Goal: Task Accomplishment & Management: Manage account settings

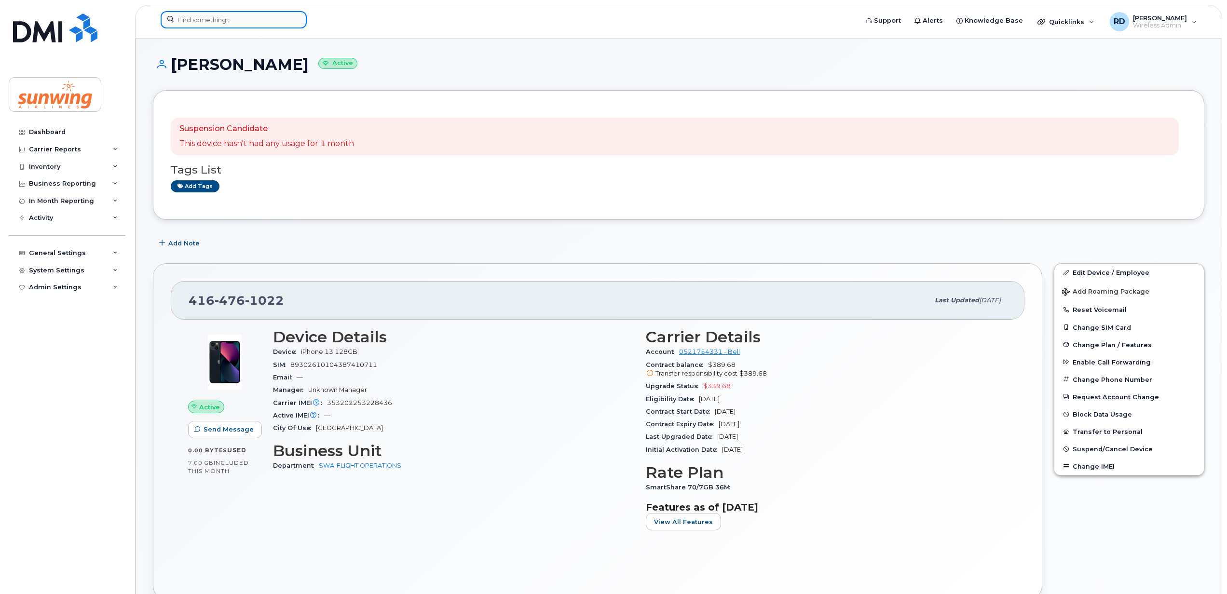
click at [217, 22] on input at bounding box center [234, 19] width 146 height 17
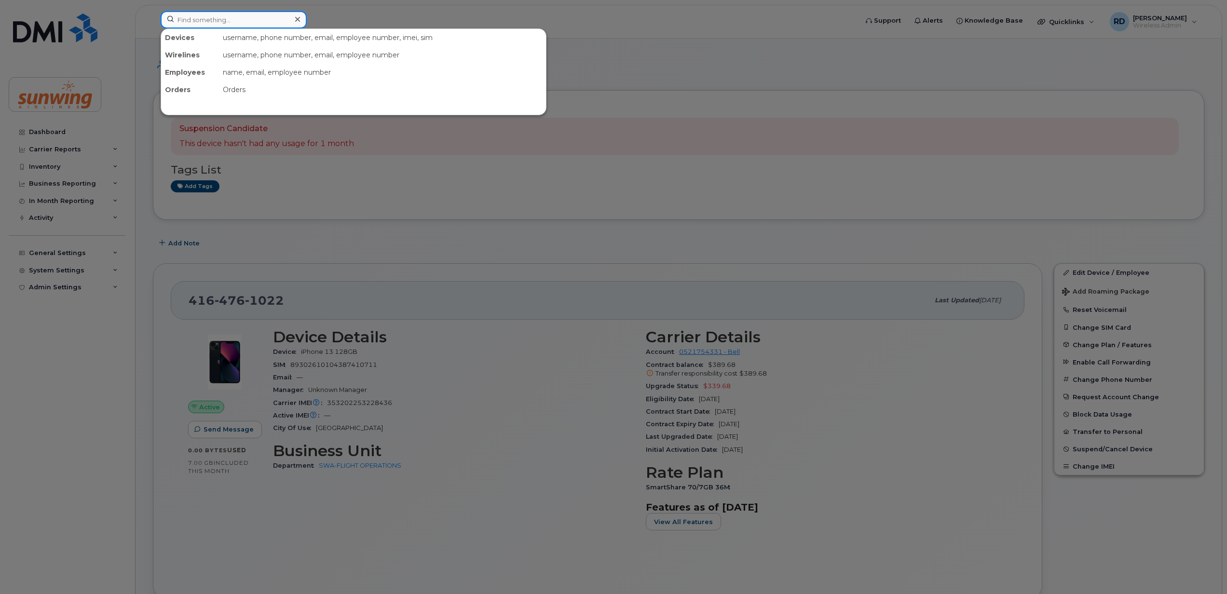
paste input "4167700936"
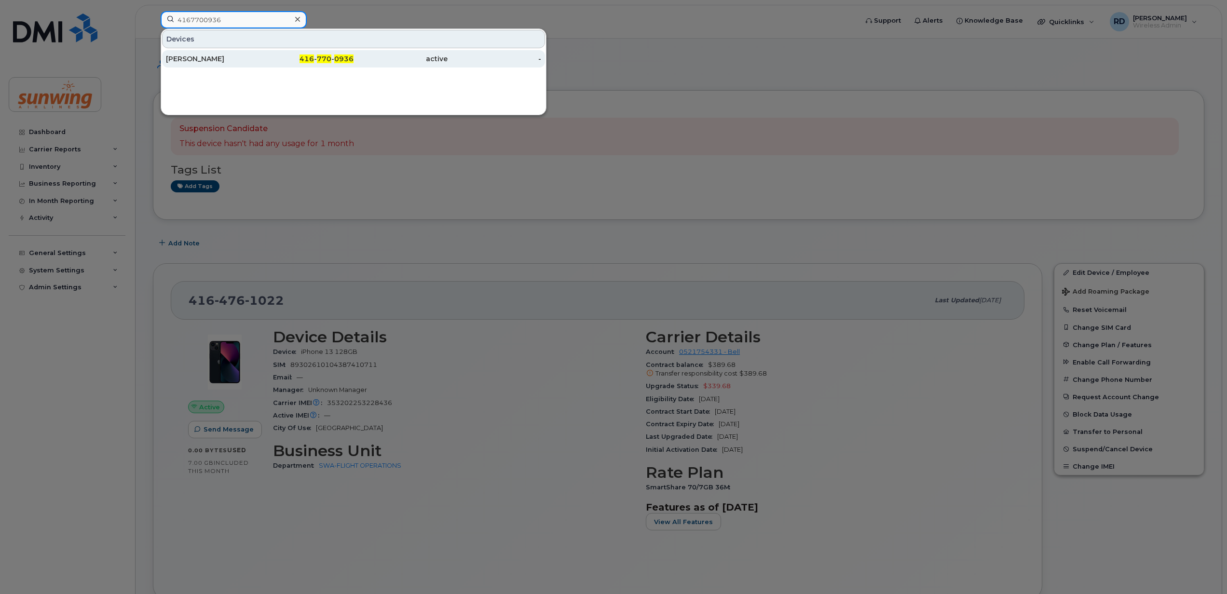
type input "4167700936"
click at [206, 57] on div "[PERSON_NAME]" at bounding box center [213, 59] width 94 height 10
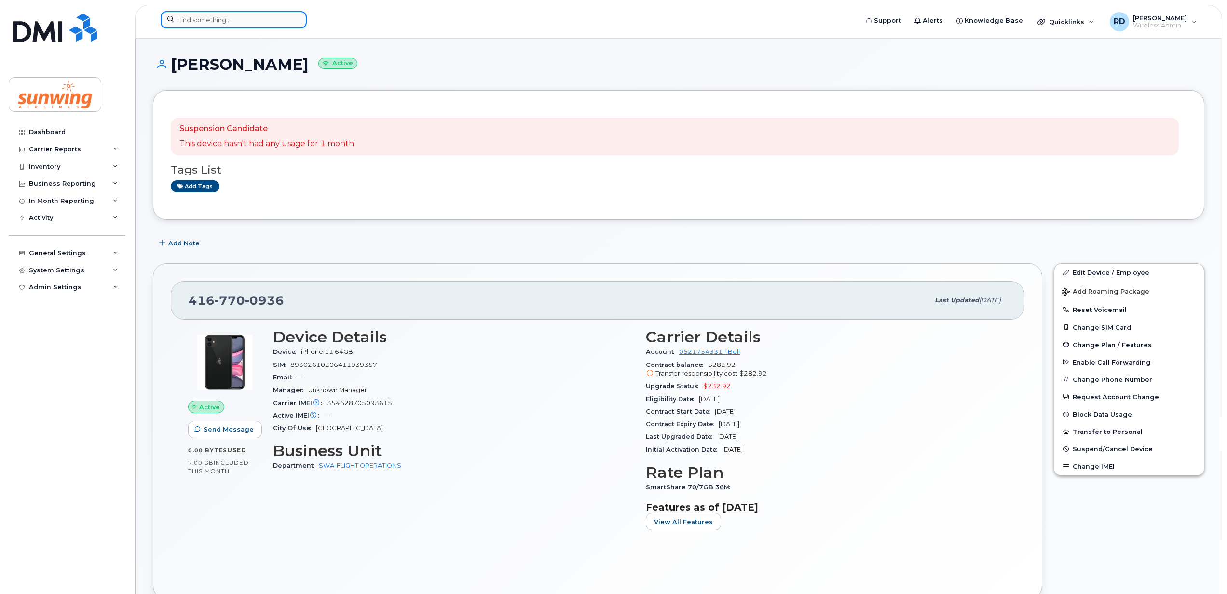
click at [186, 24] on input at bounding box center [234, 19] width 146 height 17
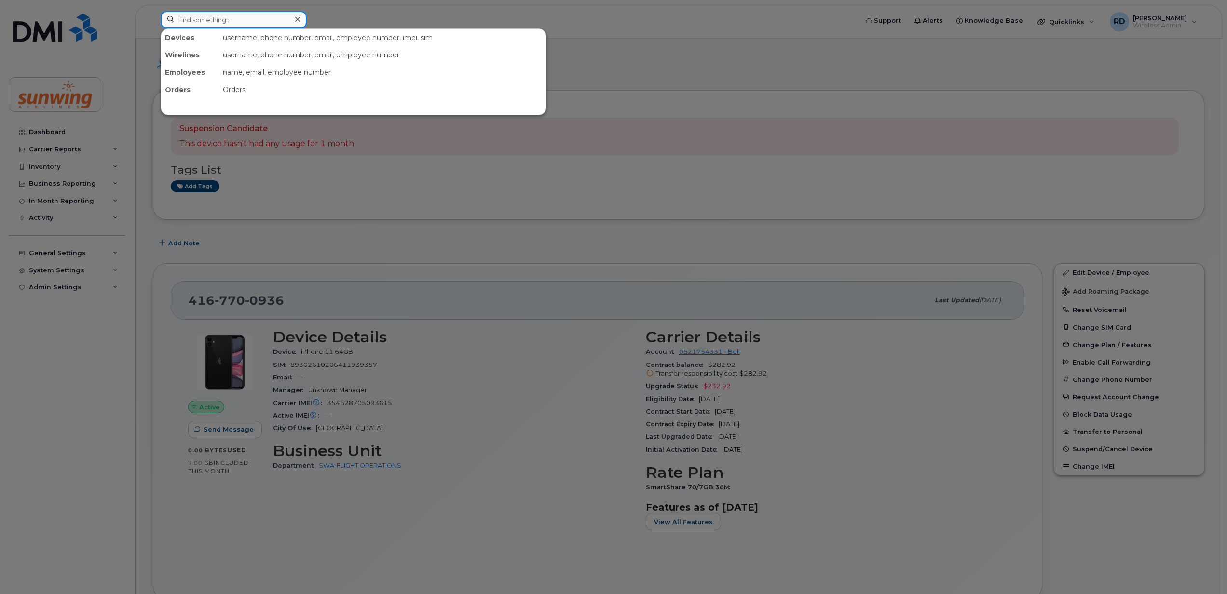
paste input "4167955652"
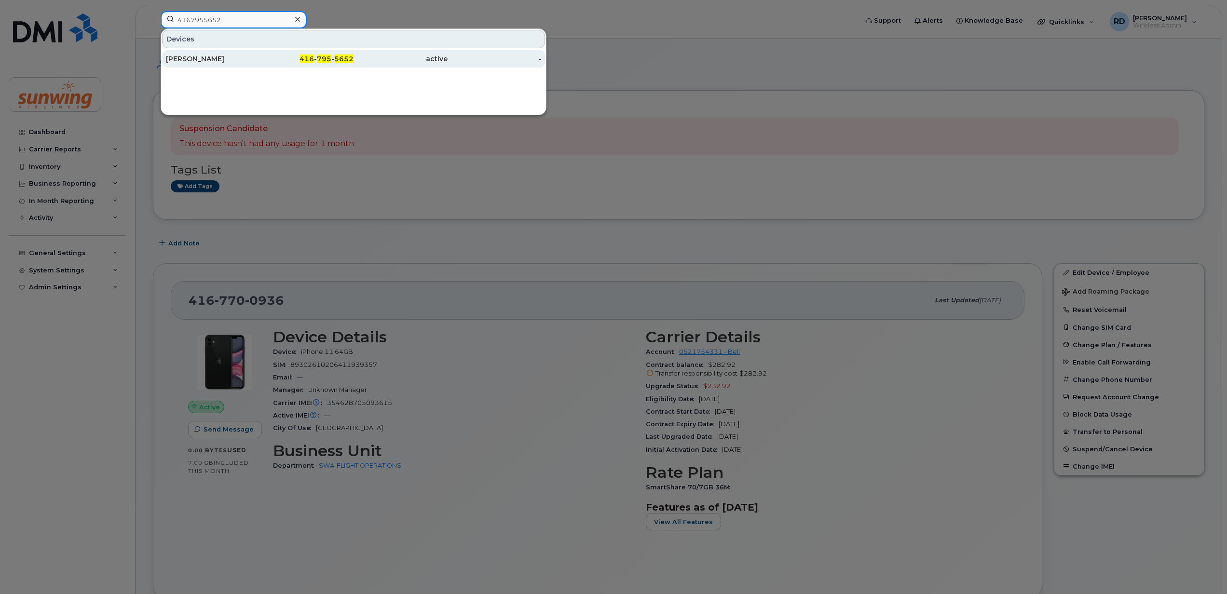
type input "4167955652"
click at [190, 60] on div "Trish Tremble" at bounding box center [213, 59] width 94 height 10
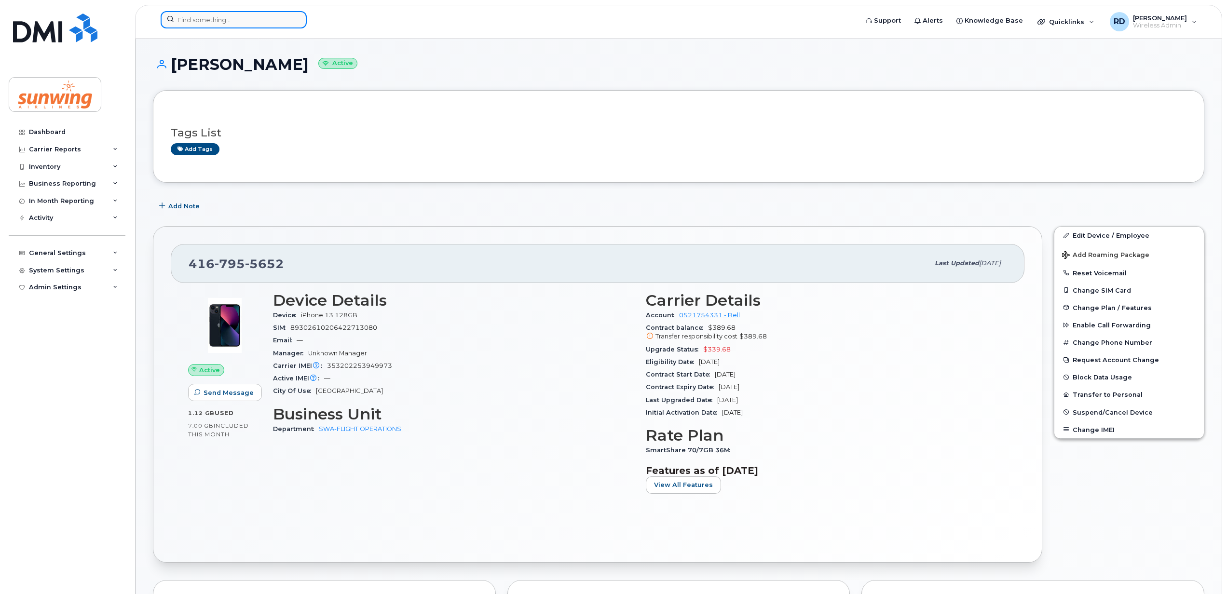
click at [204, 26] on input at bounding box center [234, 19] width 146 height 17
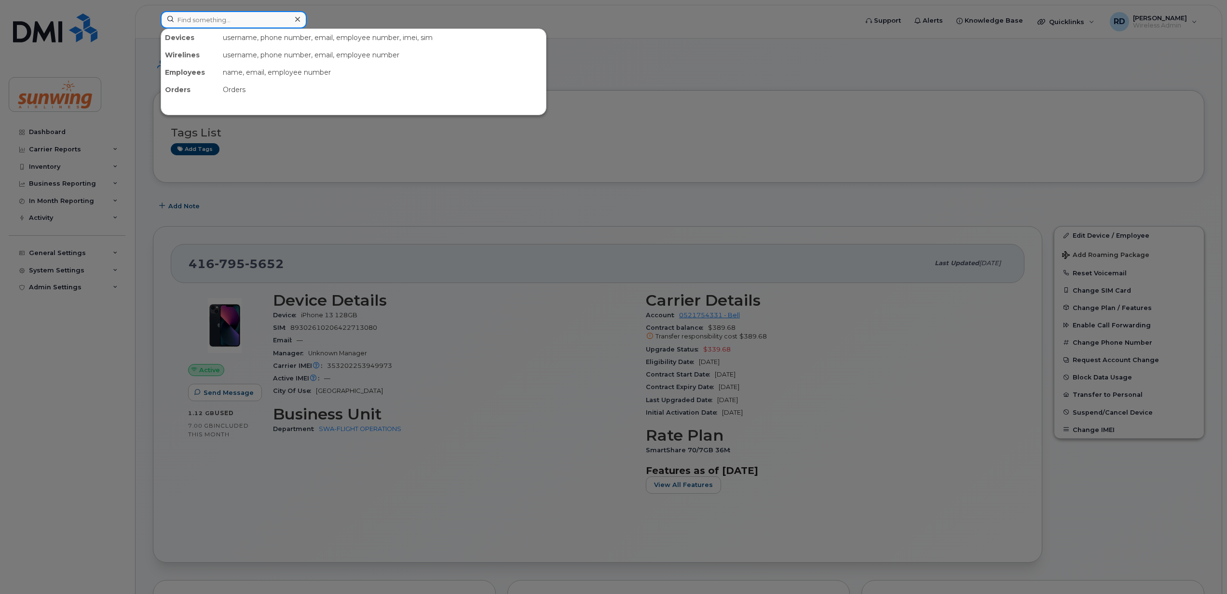
paste input "4169702479"
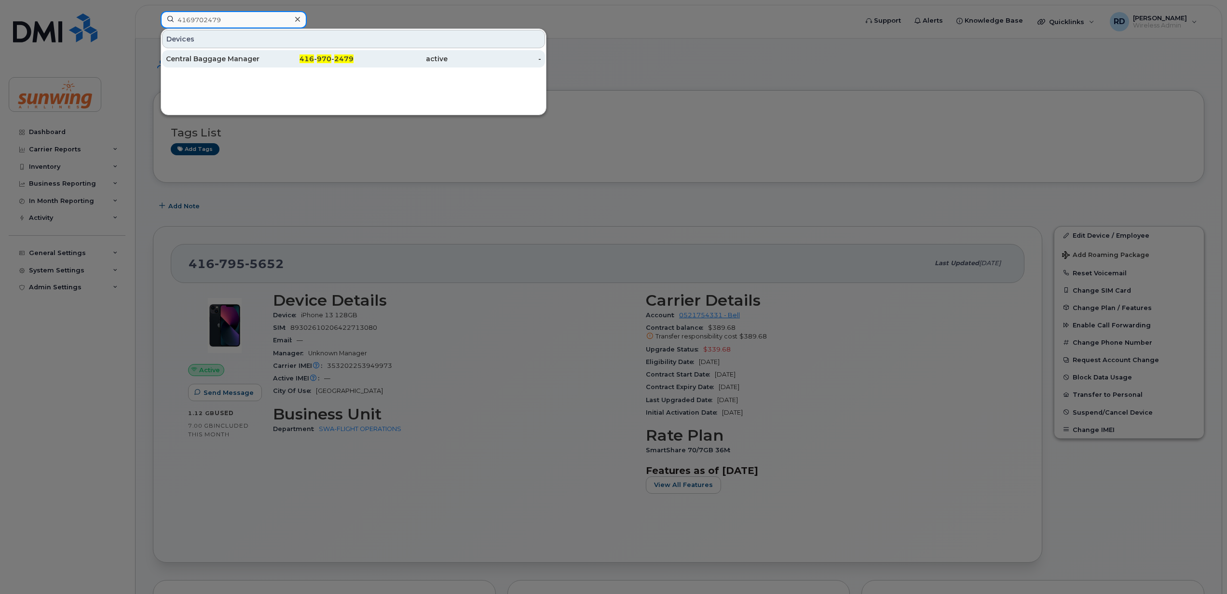
type input "4169702479"
click at [213, 59] on div "Central Baggage Manager" at bounding box center [213, 59] width 94 height 10
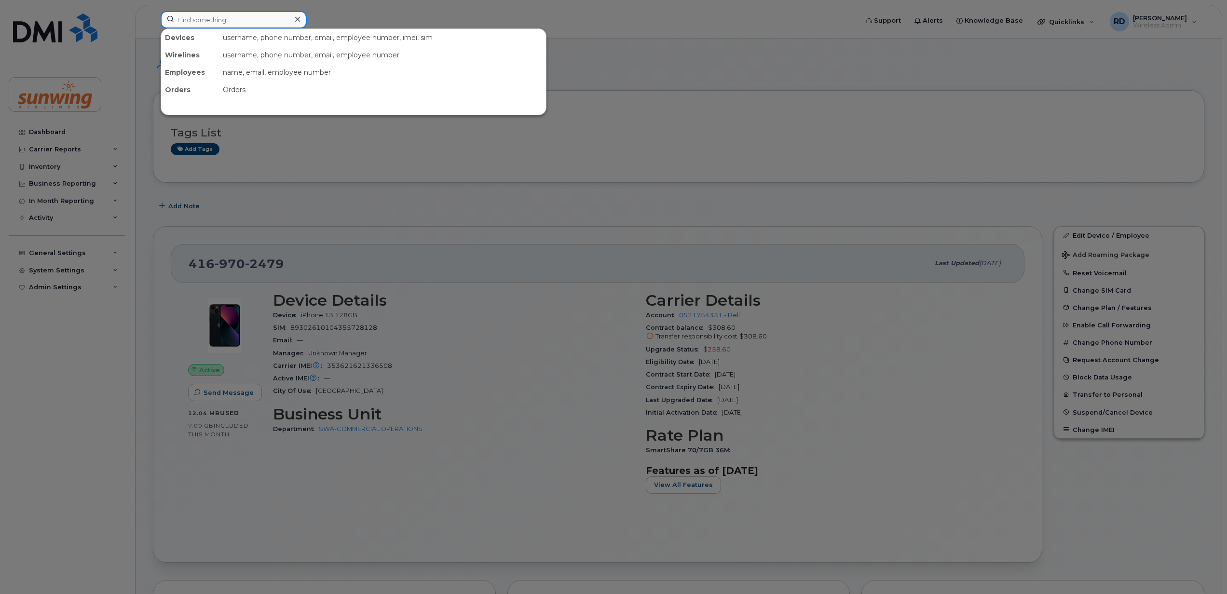
click at [227, 16] on input at bounding box center [234, 19] width 146 height 17
paste input "4169882059"
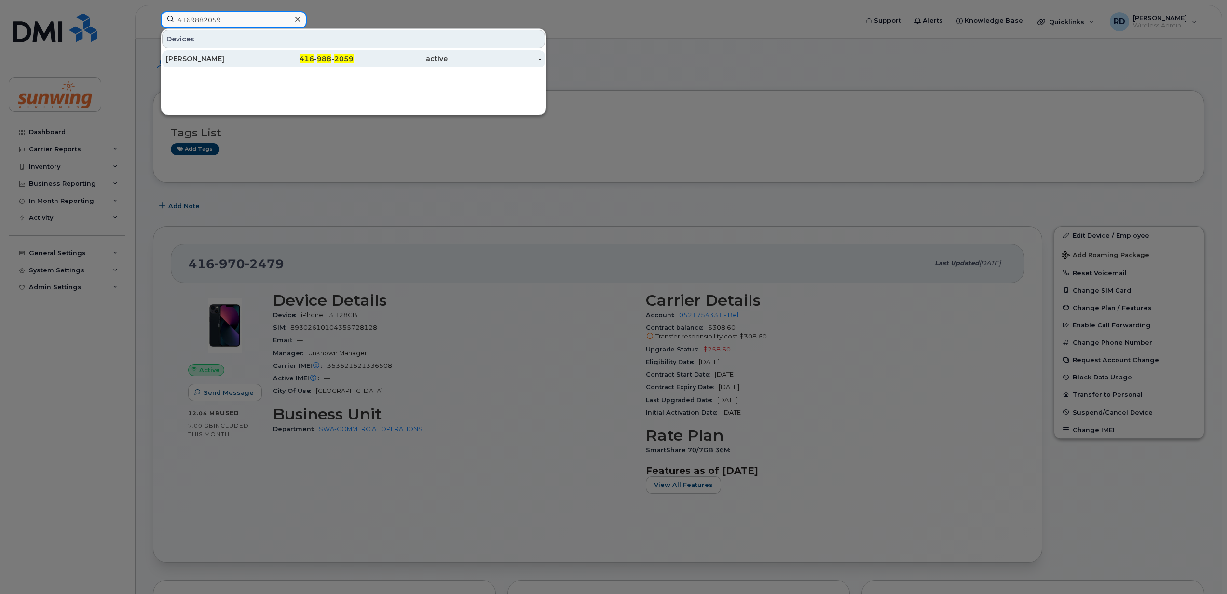
type input "4169882059"
click at [176, 60] on div "Marina Missori" at bounding box center [213, 59] width 94 height 10
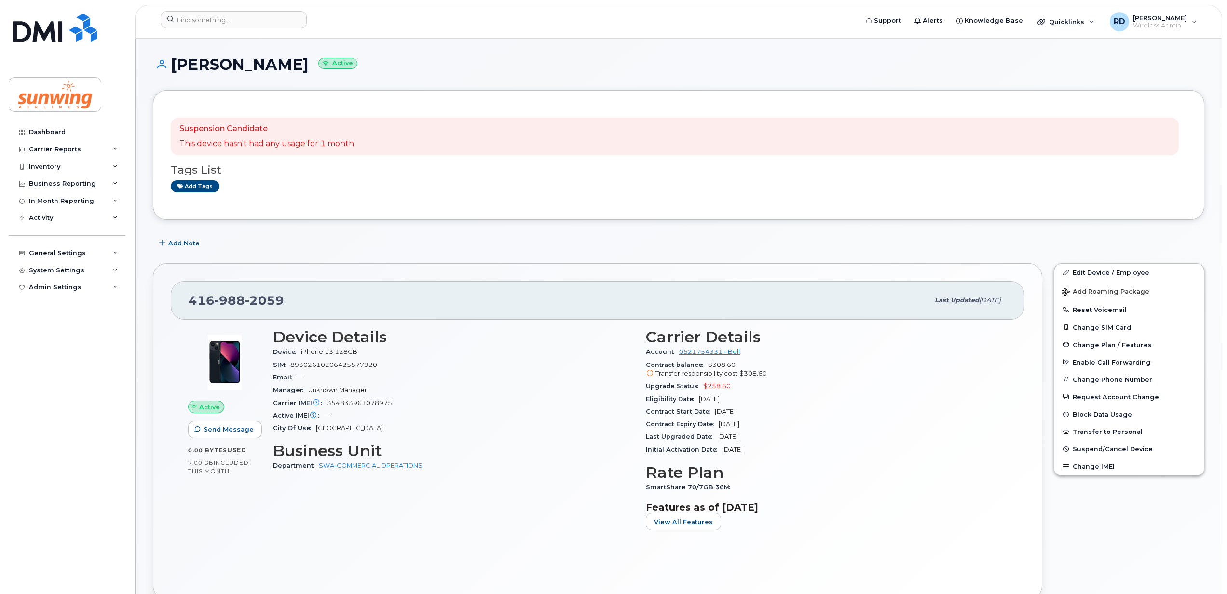
click at [204, 10] on header "Support Alerts Knowledge Base Quicklinks Suspend / Cancel Device Change SIM Car…" at bounding box center [678, 22] width 1087 height 34
click at [191, 20] on input at bounding box center [234, 19] width 146 height 17
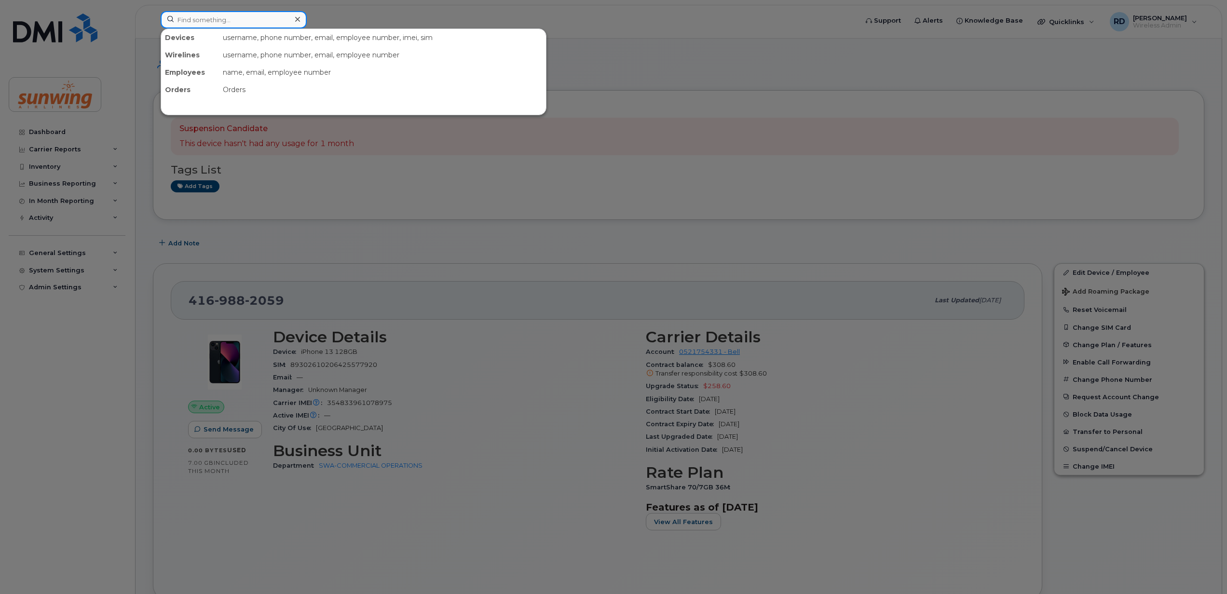
paste input "4169982933"
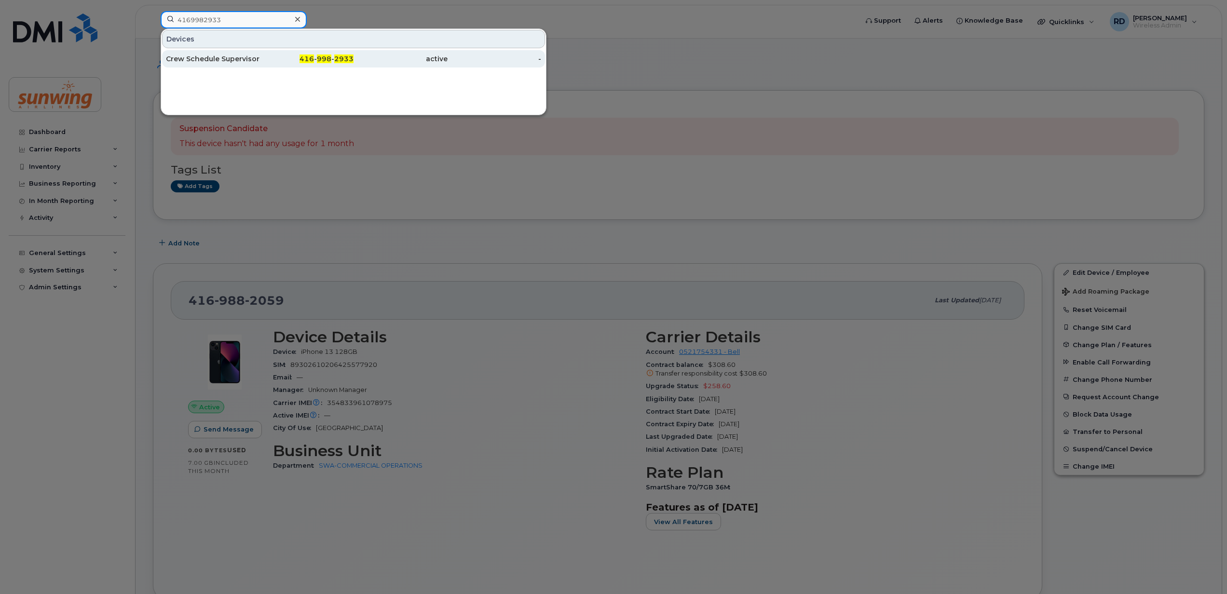
type input "4169982933"
click at [260, 52] on div "Crew Schedule Supervisor" at bounding box center [307, 58] width 94 height 17
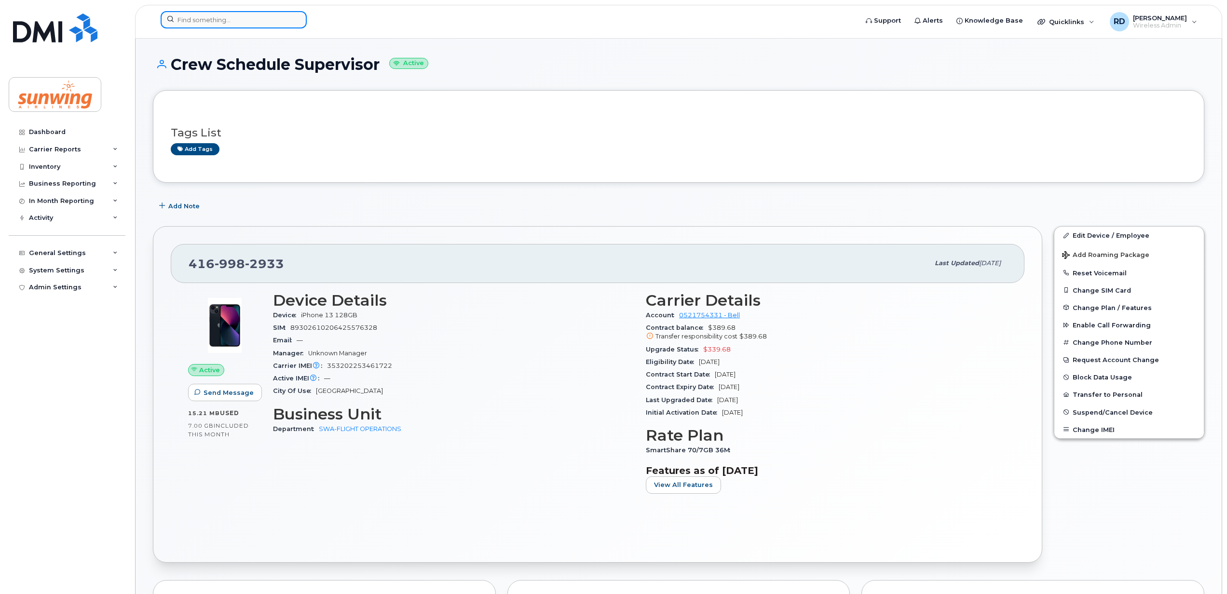
click at [181, 17] on input at bounding box center [234, 19] width 146 height 17
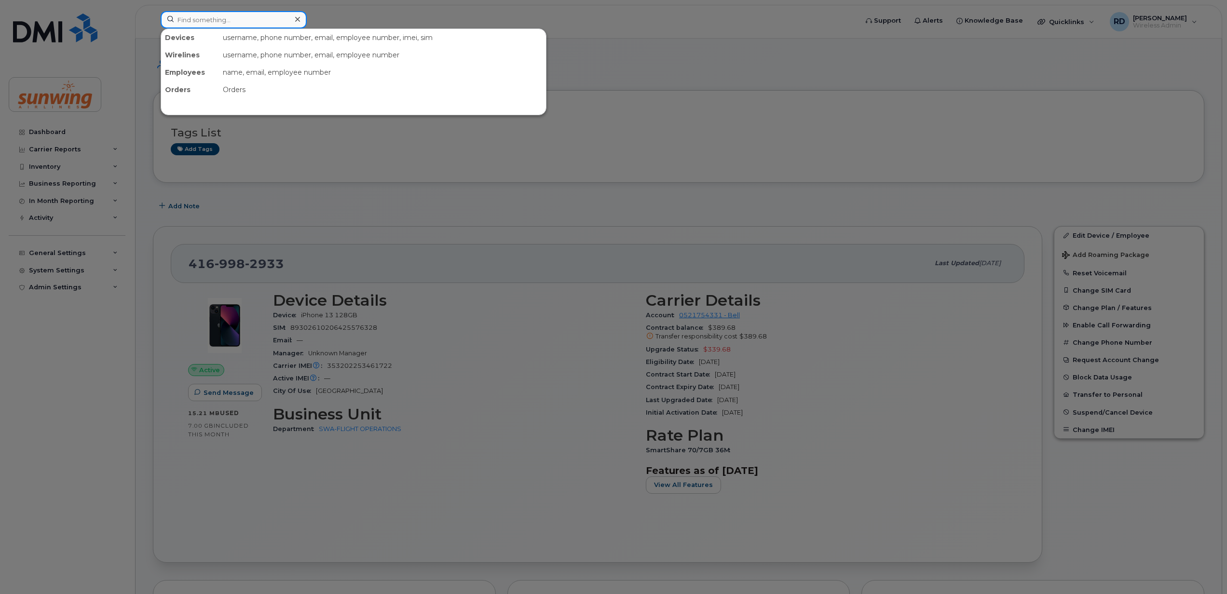
paste input "4374399033"
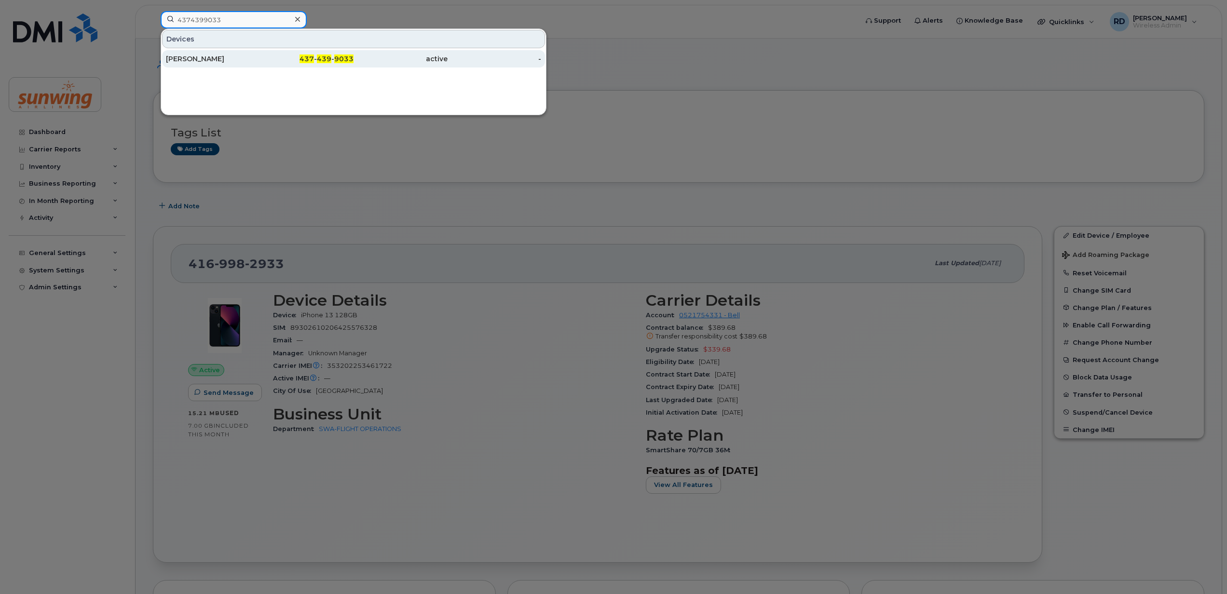
type input "4374399033"
click at [209, 62] on div "[PERSON_NAME]" at bounding box center [213, 59] width 94 height 10
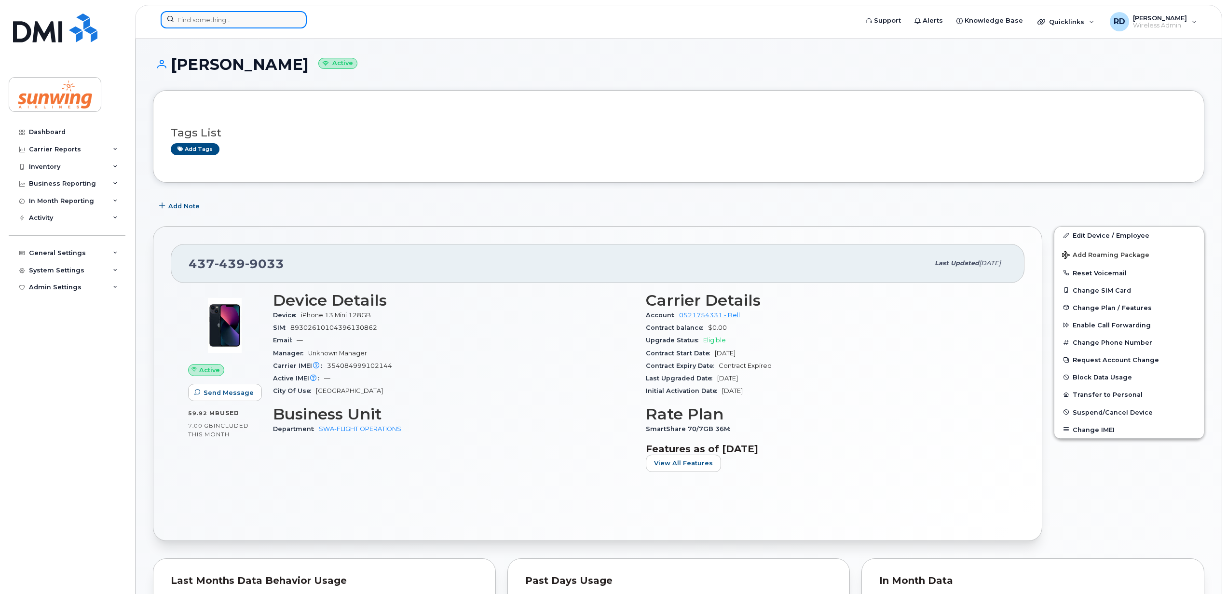
click at [188, 22] on input at bounding box center [234, 19] width 146 height 17
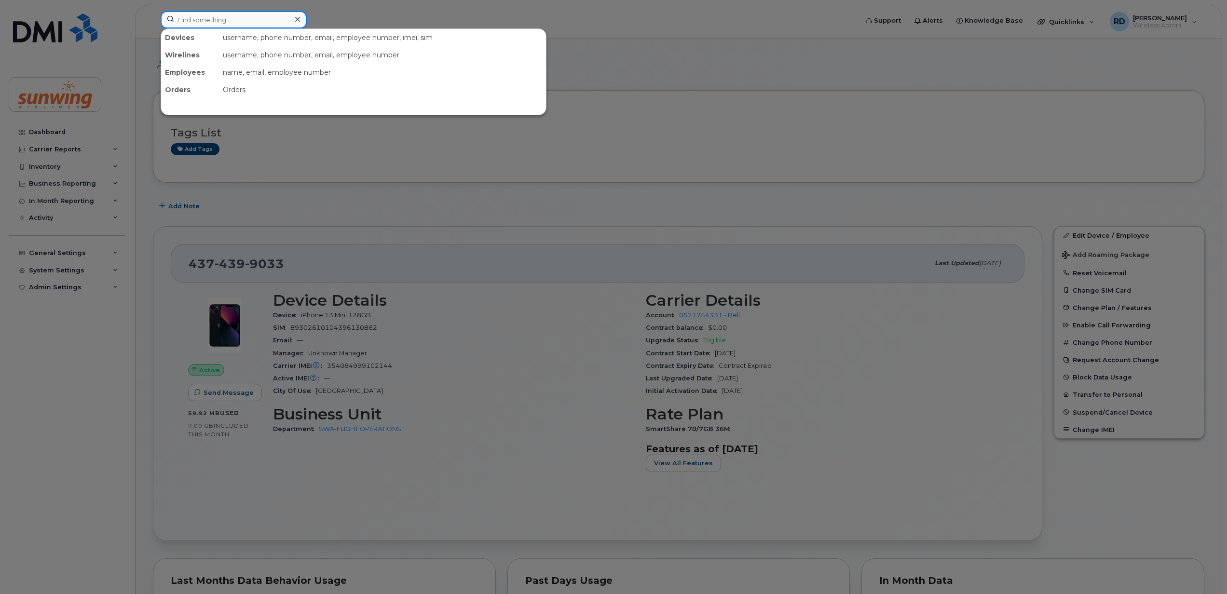
paste input "4375182494"
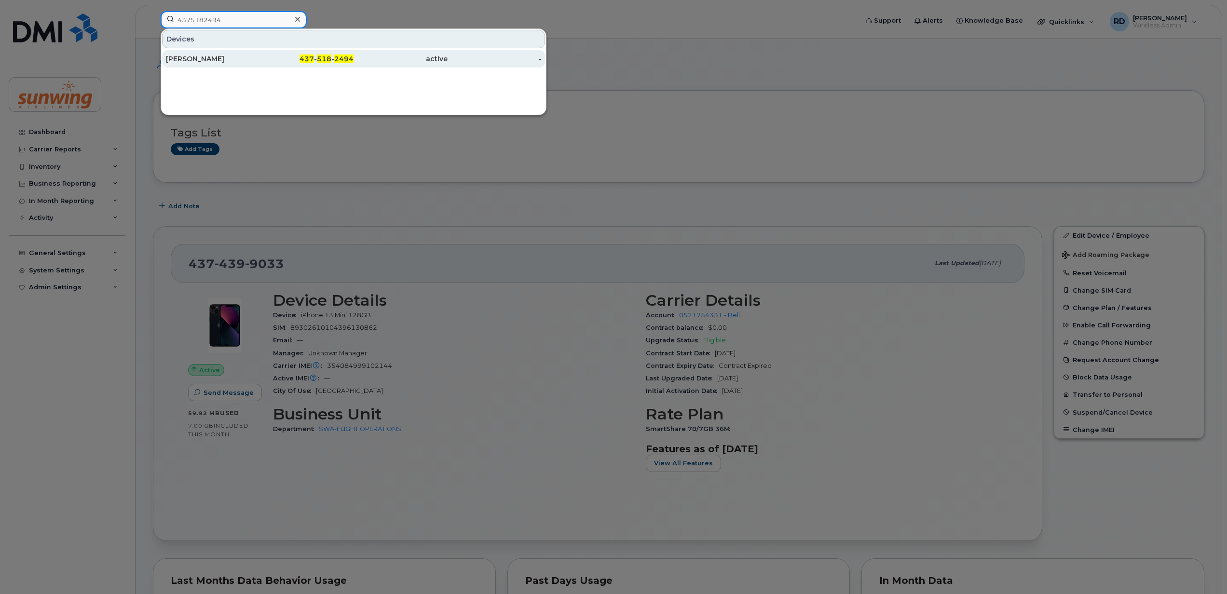
type input "4375182494"
click at [196, 58] on div "[PERSON_NAME]" at bounding box center [213, 59] width 94 height 10
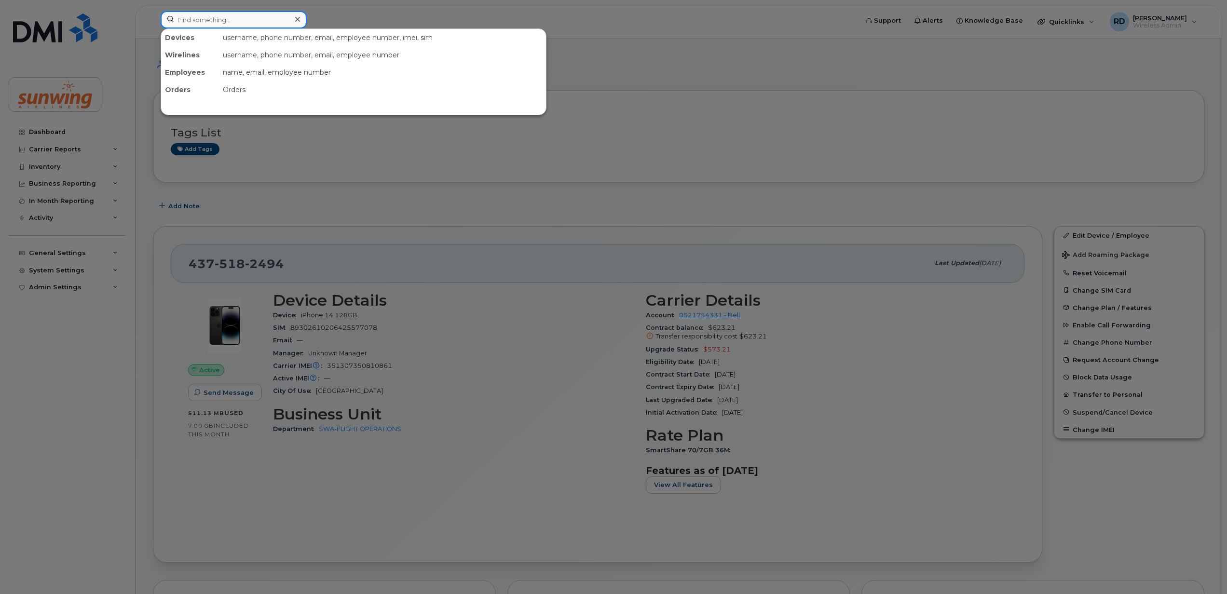
click at [209, 17] on input at bounding box center [234, 19] width 146 height 17
paste input "5142509956"
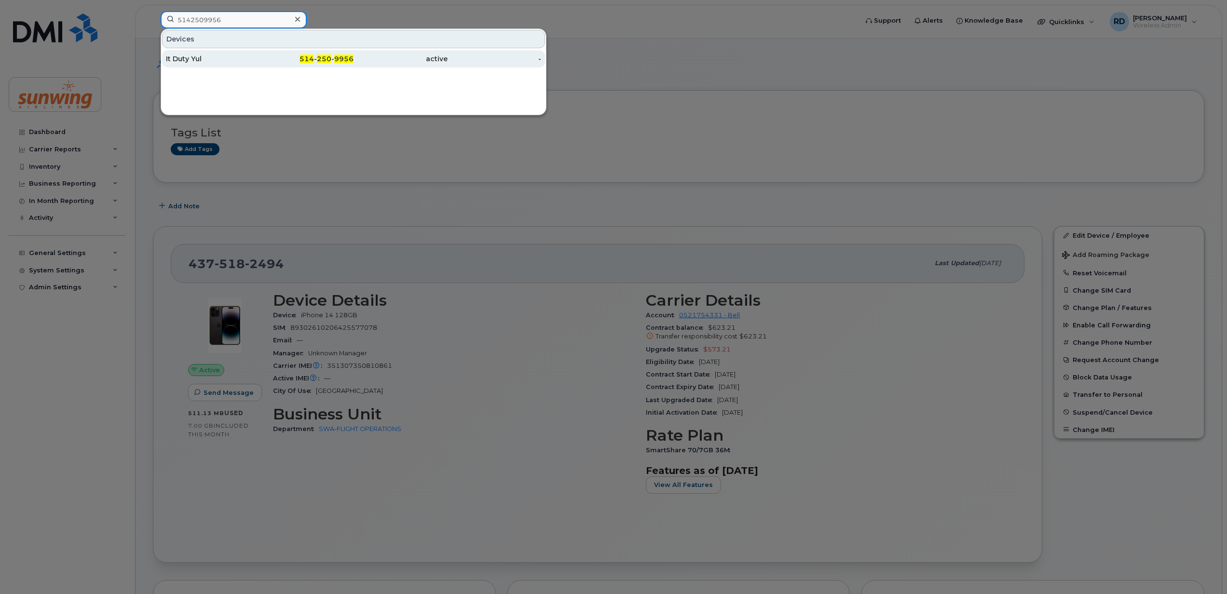
type input "5142509956"
click at [205, 59] on div "It Duty Yul" at bounding box center [213, 59] width 94 height 10
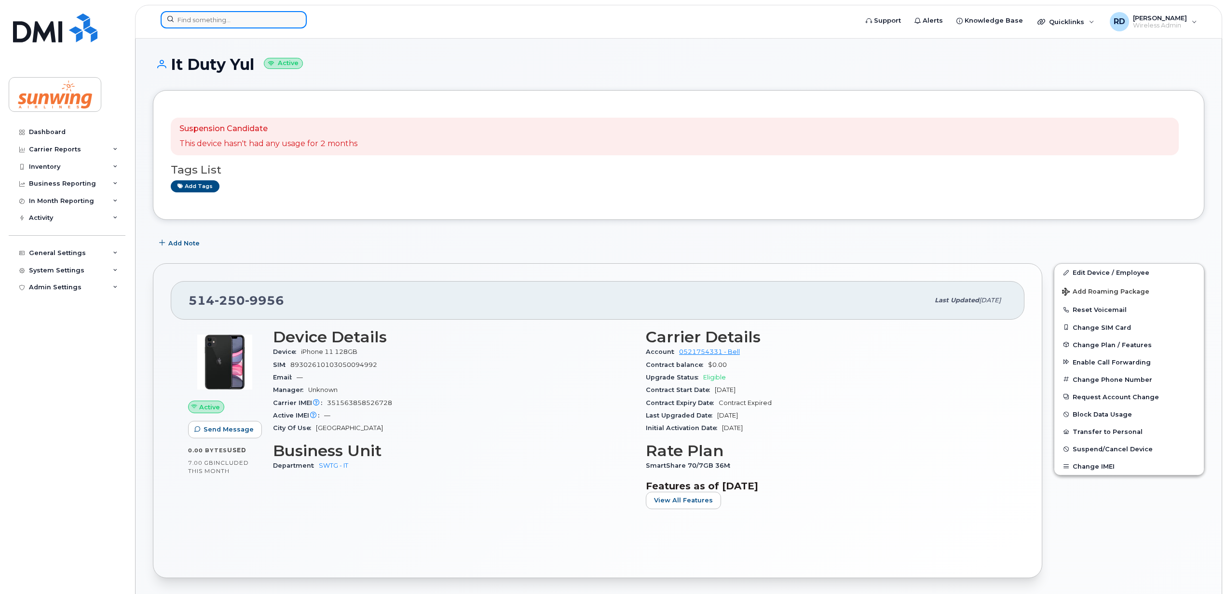
click at [183, 15] on input at bounding box center [234, 19] width 146 height 17
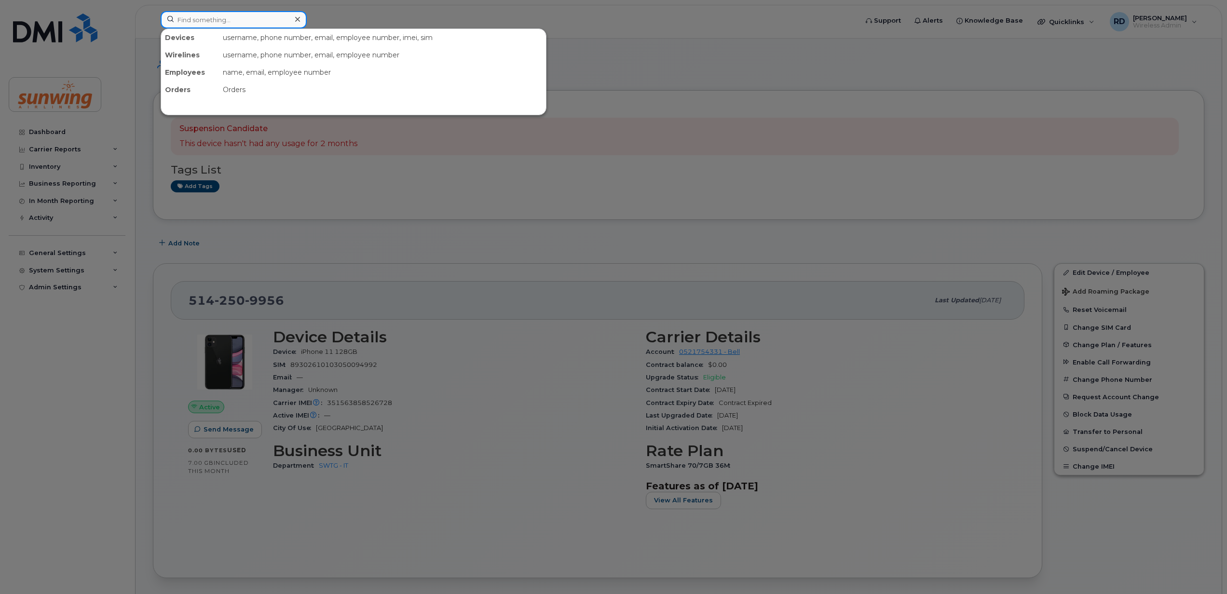
paste input "5149247906"
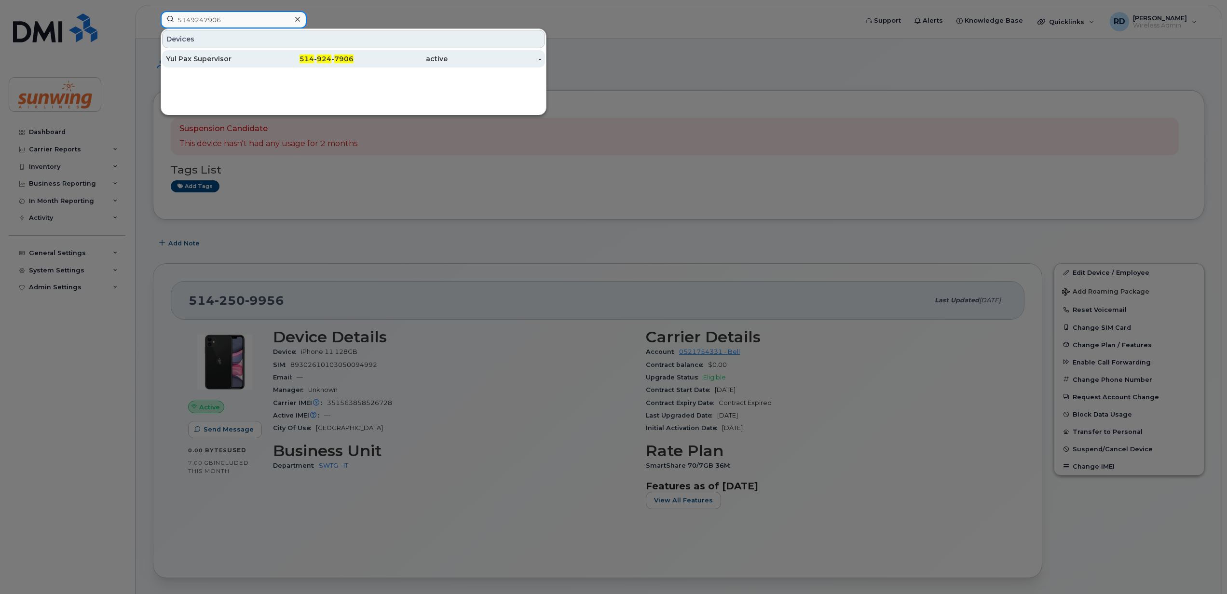
type input "5149247906"
click at [191, 63] on div "Yul Pax Supervisor" at bounding box center [213, 59] width 94 height 10
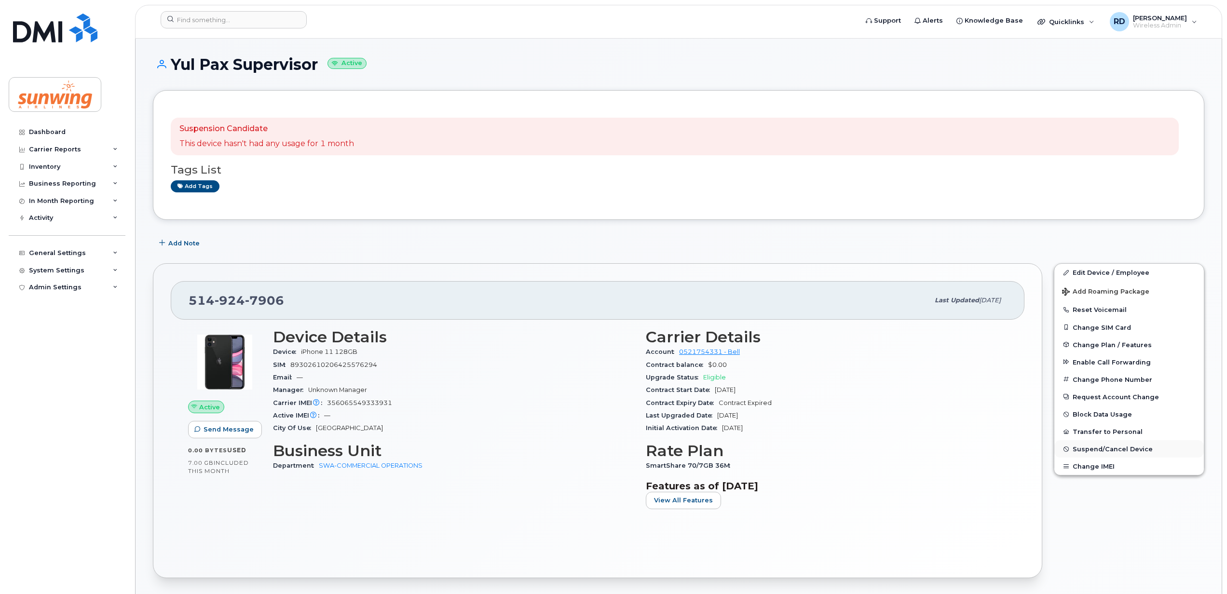
click at [1110, 452] on span "Suspend/Cancel Device" at bounding box center [1113, 449] width 80 height 7
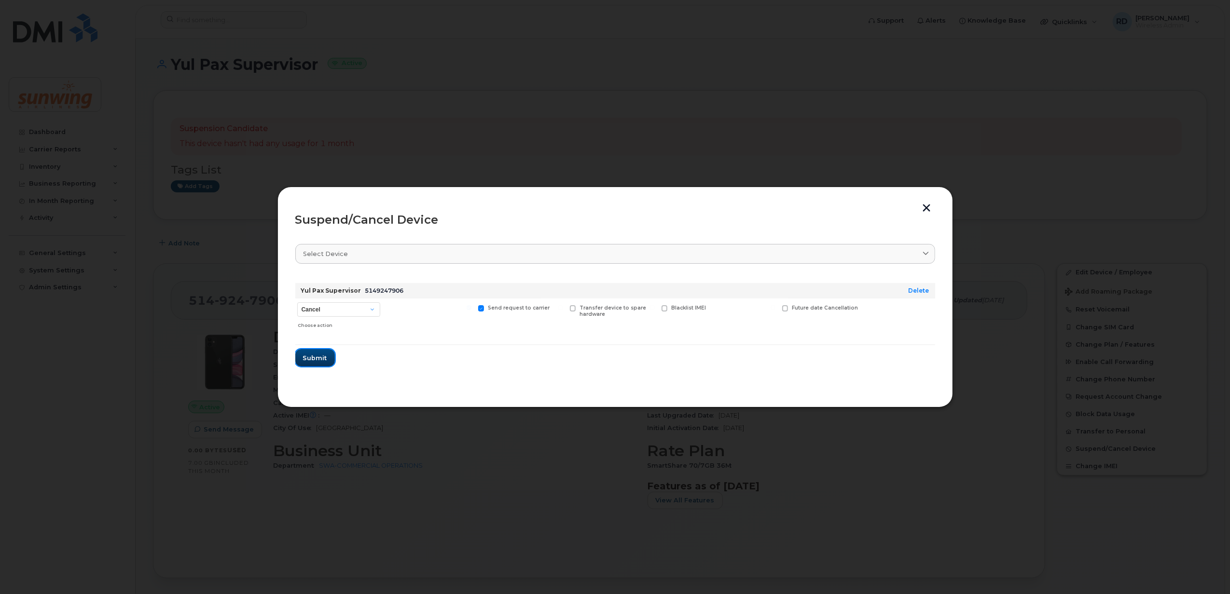
click at [311, 357] on span "Submit" at bounding box center [315, 358] width 24 height 9
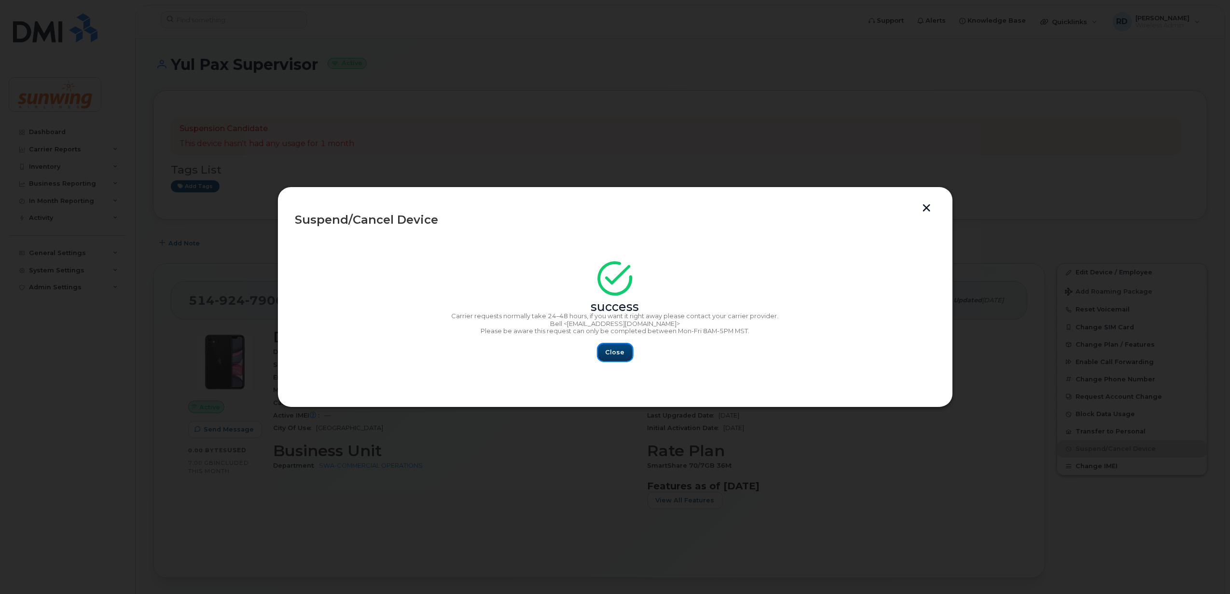
click at [613, 352] on span "Close" at bounding box center [614, 352] width 19 height 9
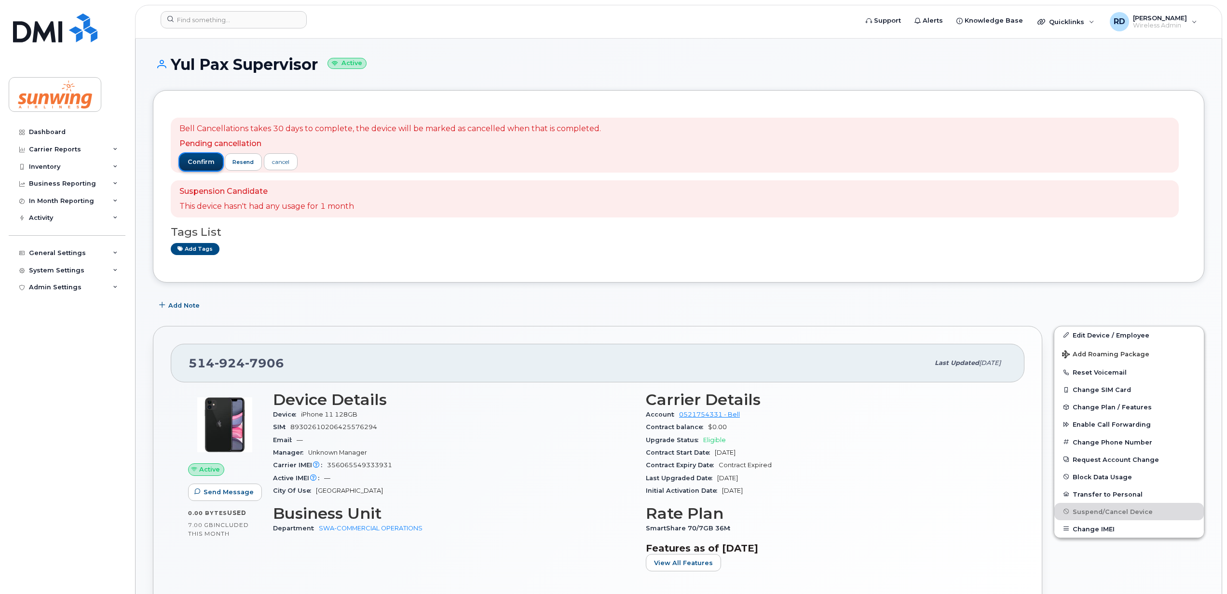
click at [200, 161] on span "confirm" at bounding box center [201, 162] width 27 height 9
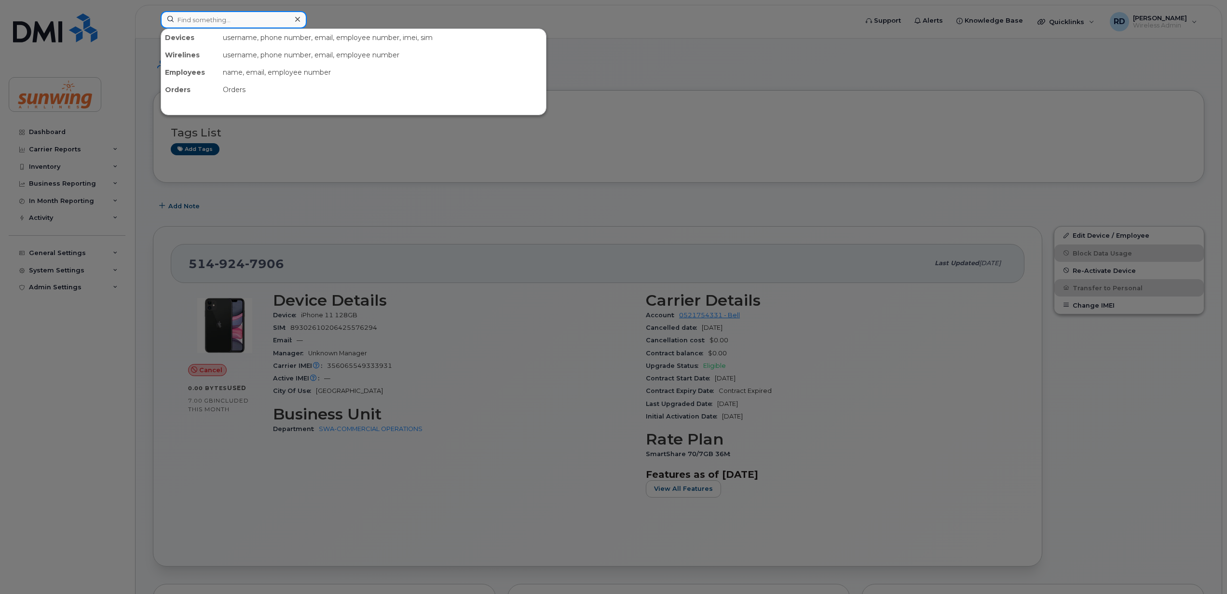
click at [198, 26] on input at bounding box center [234, 19] width 146 height 17
paste input "6473818067"
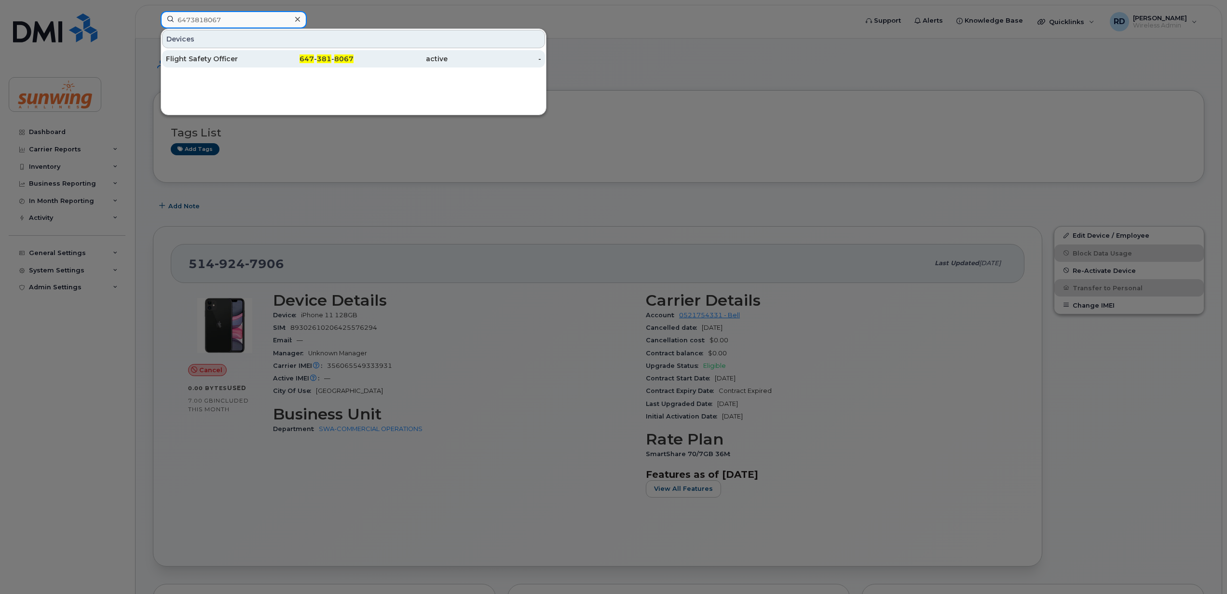
type input "6473818067"
click at [191, 60] on div "Flight Safety Officer" at bounding box center [213, 59] width 94 height 10
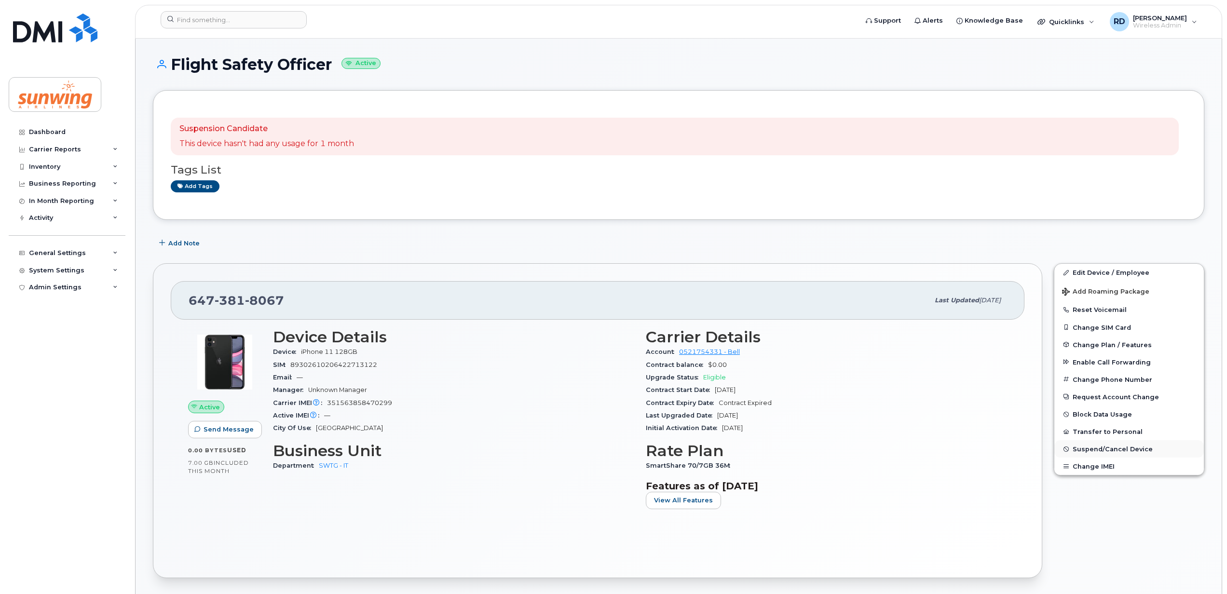
click at [1095, 452] on span "Suspend/Cancel Device" at bounding box center [1113, 449] width 80 height 7
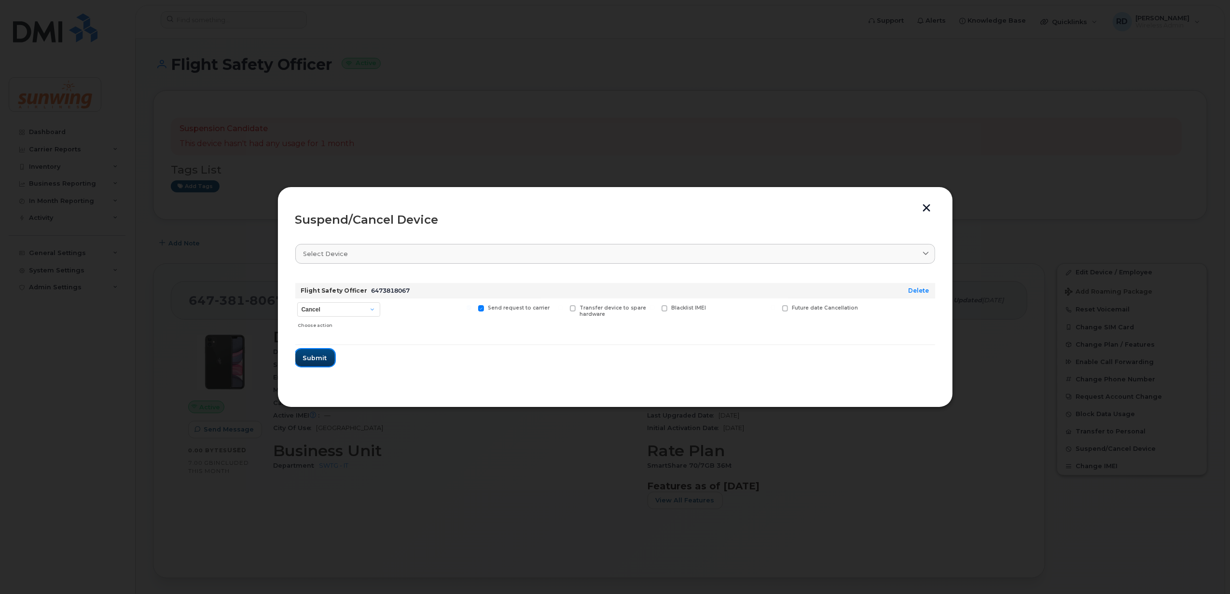
click at [316, 363] on button "Submit" at bounding box center [315, 357] width 40 height 17
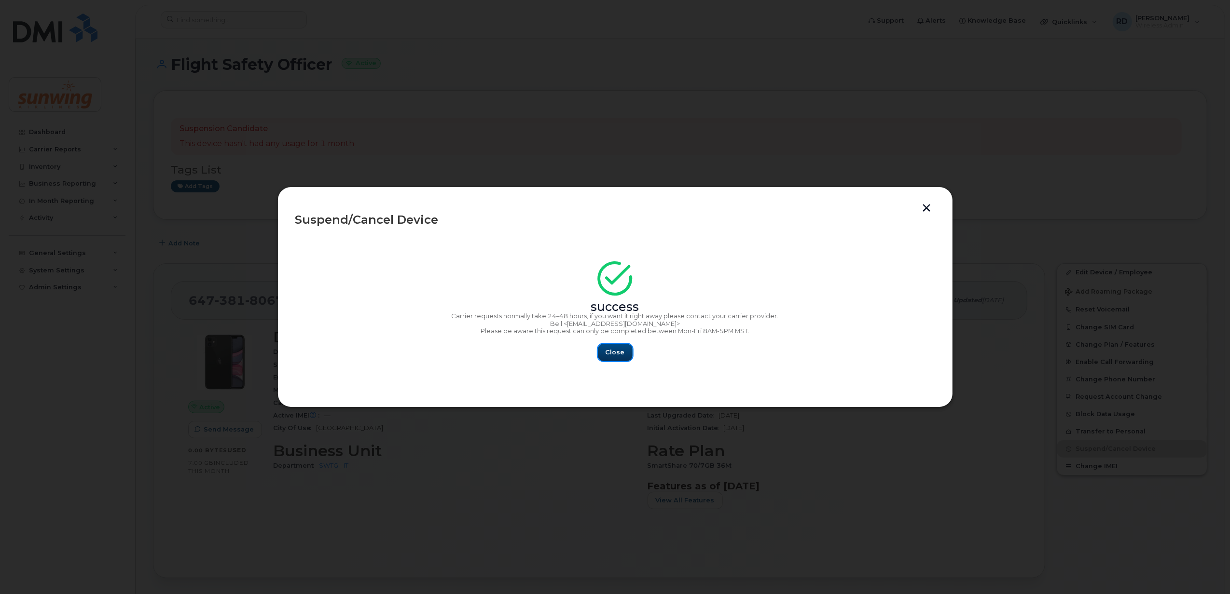
click at [619, 356] on span "Close" at bounding box center [614, 352] width 19 height 9
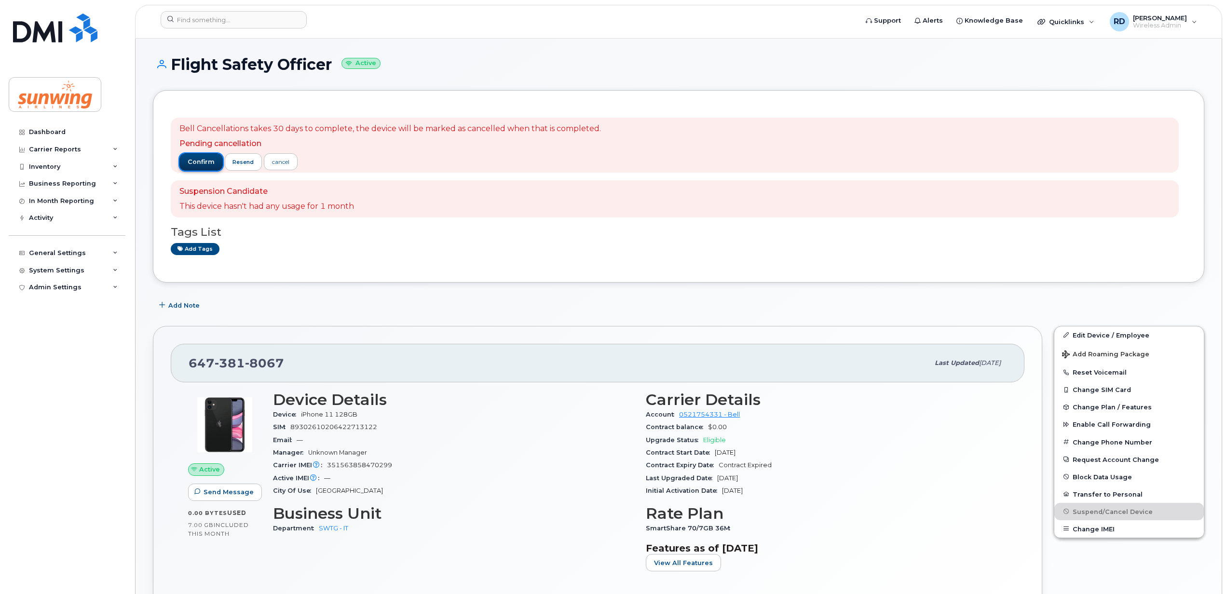
click at [193, 161] on span "confirm" at bounding box center [201, 162] width 27 height 9
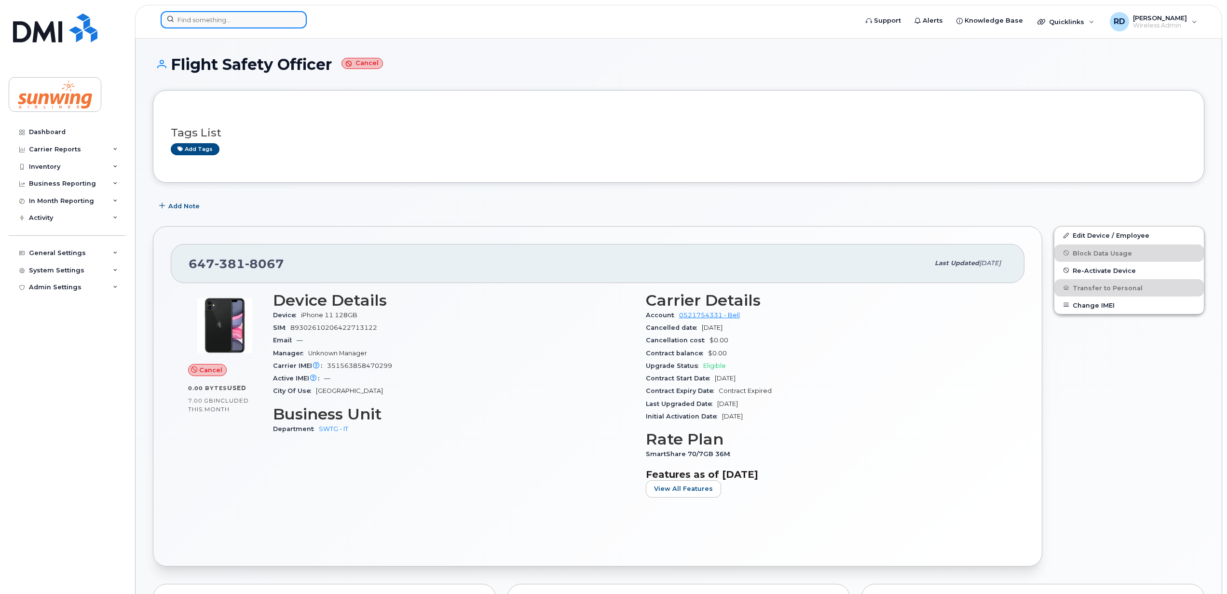
click at [193, 19] on input at bounding box center [234, 19] width 146 height 17
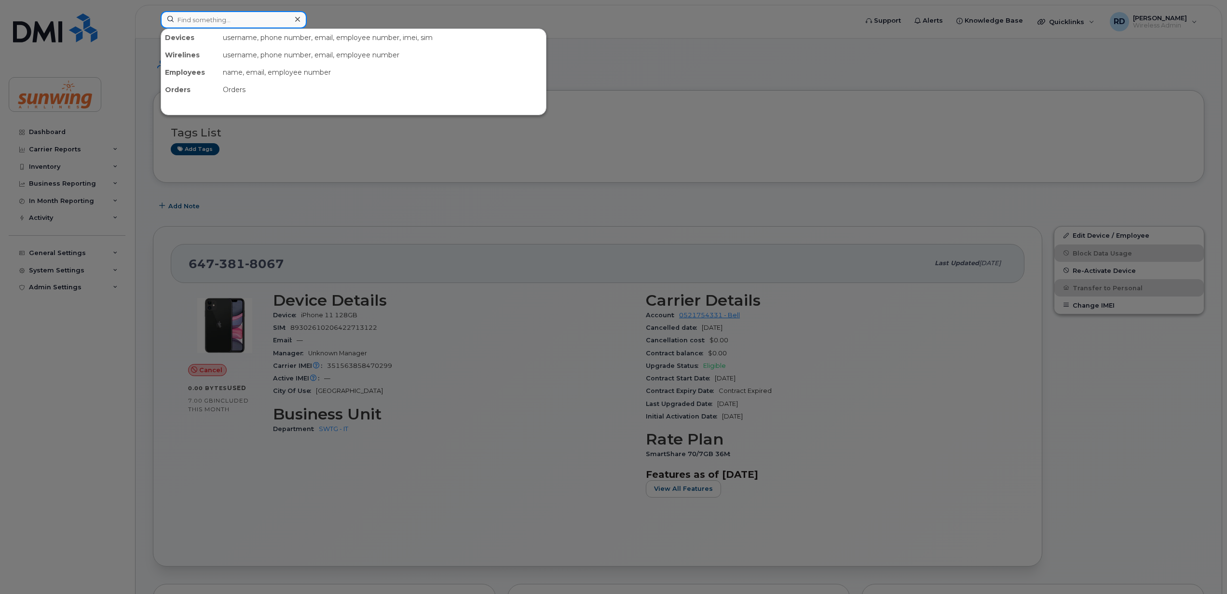
paste input "6476169836"
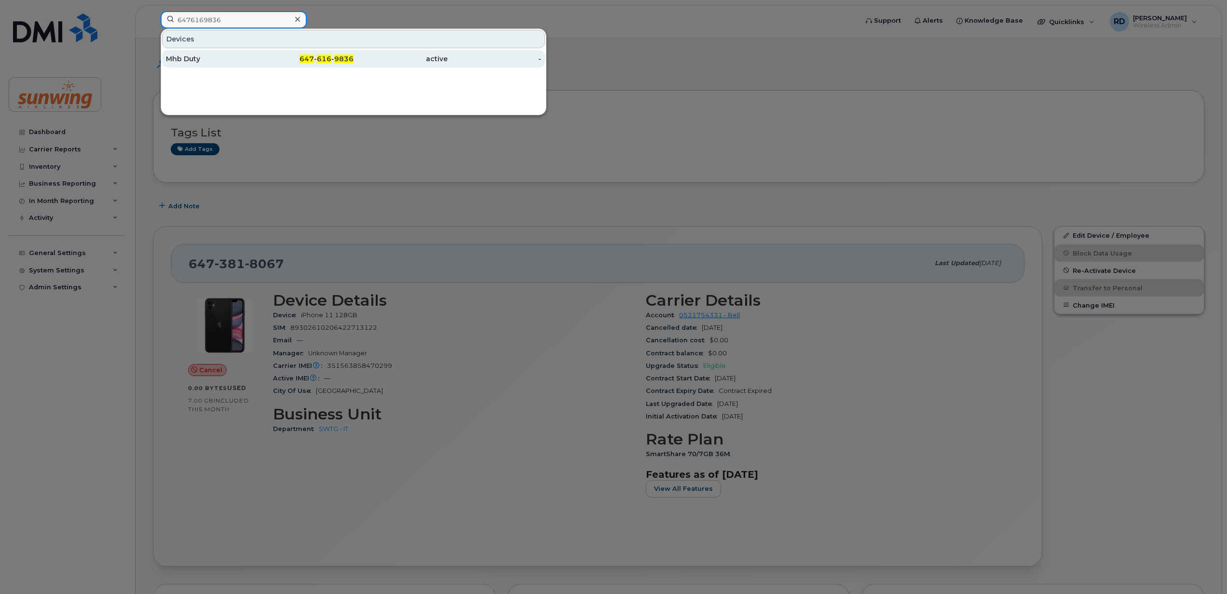
type input "6476169836"
click at [192, 56] on div "Mhb Duty" at bounding box center [213, 59] width 94 height 10
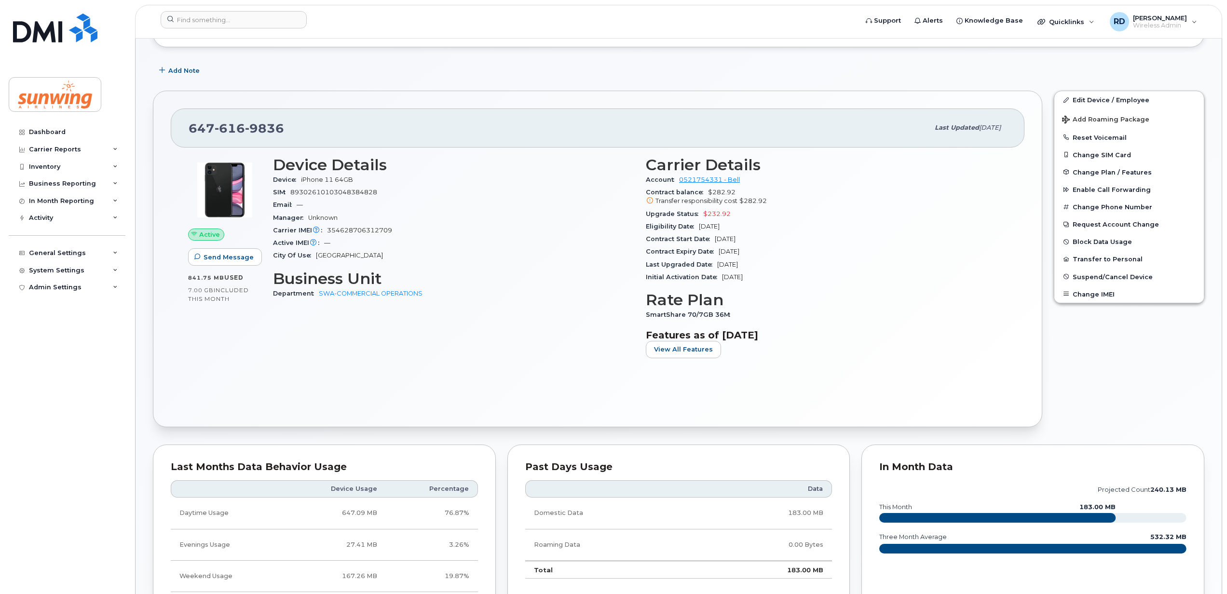
scroll to position [128, 0]
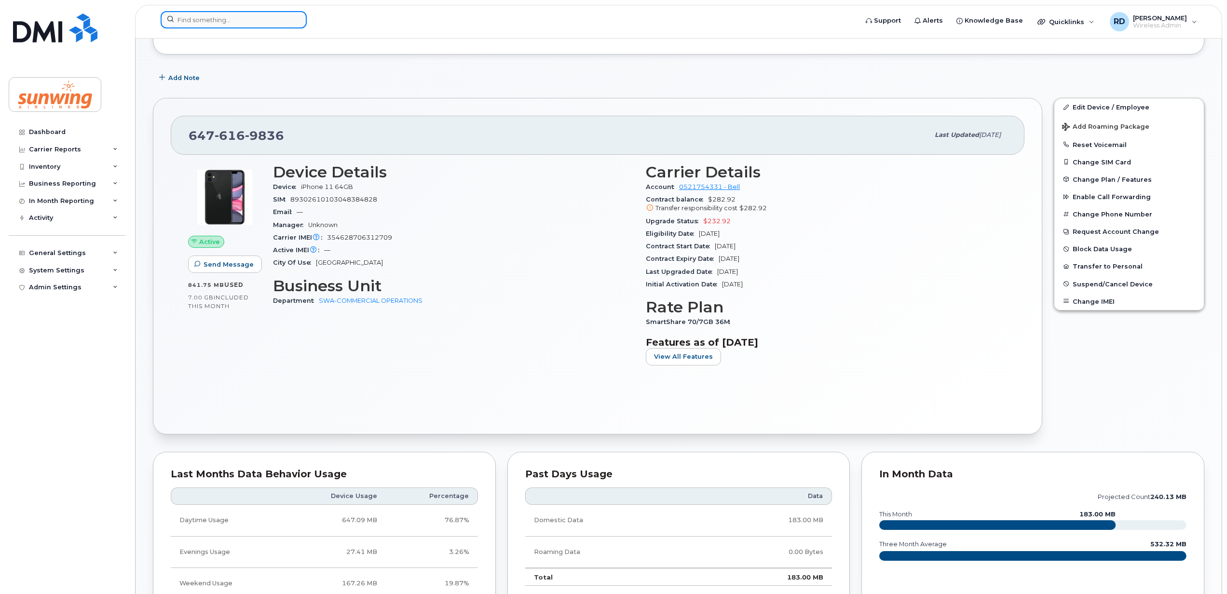
click at [193, 22] on input at bounding box center [234, 19] width 146 height 17
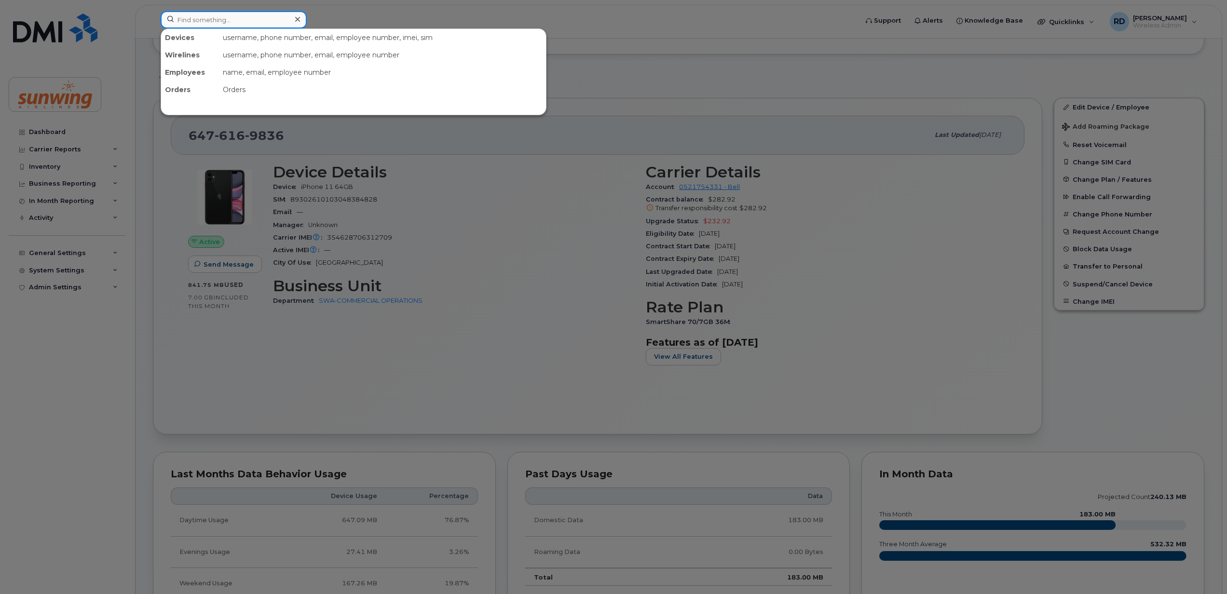
paste input "6479214069"
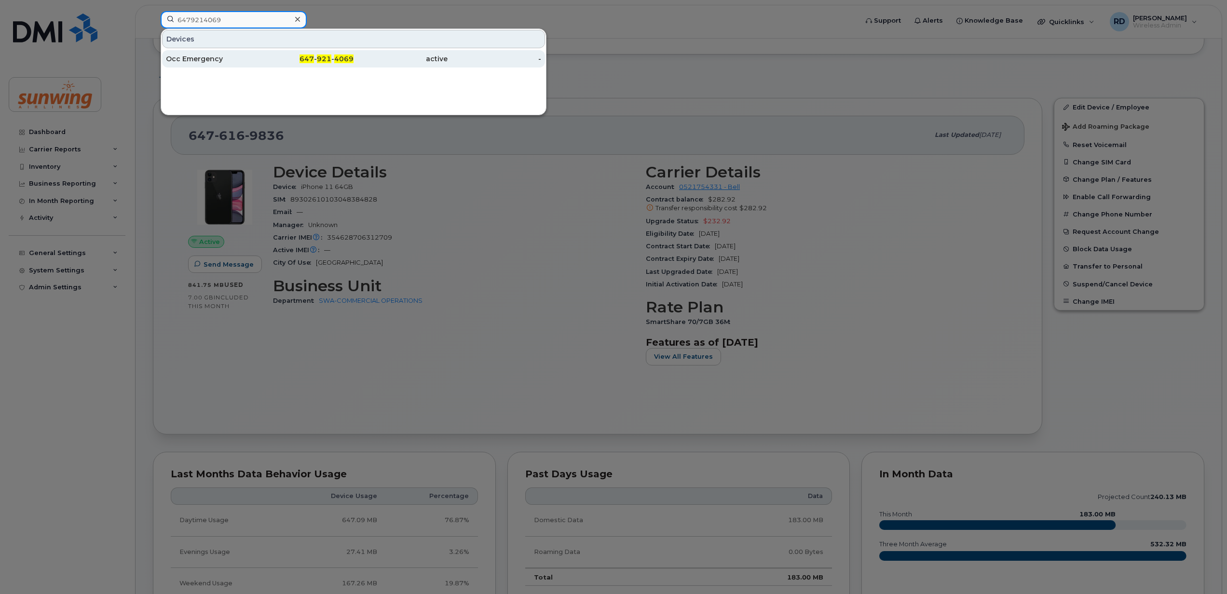
type input "6479214069"
click at [186, 57] on div "Occ Emergency" at bounding box center [213, 59] width 94 height 10
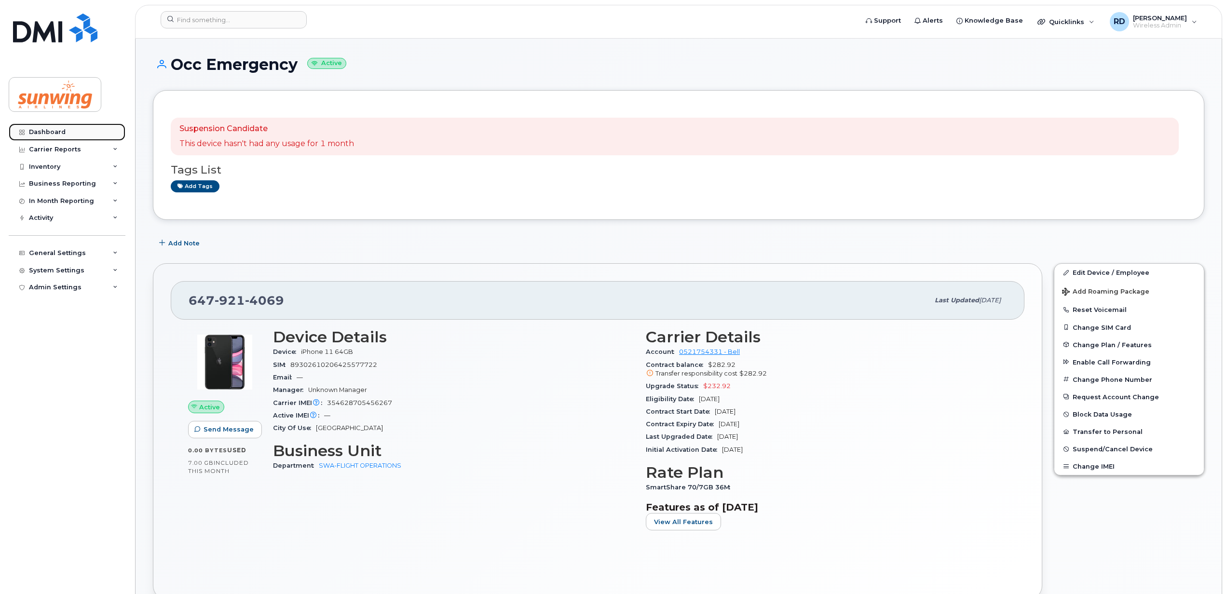
click at [43, 129] on div "Dashboard" at bounding box center [47, 132] width 37 height 8
